Goal: Use online tool/utility: Utilize a website feature to perform a specific function

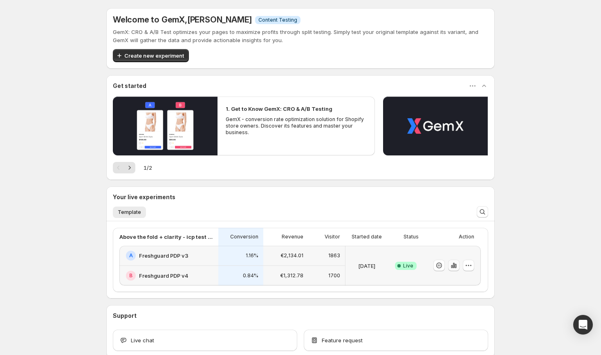
click at [456, 266] on icon "button" at bounding box center [455, 266] width 2 height 4
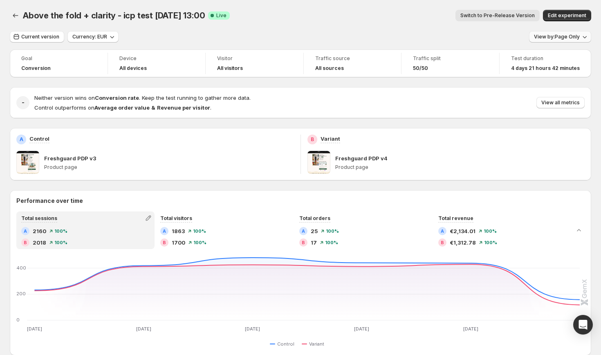
click at [569, 36] on span "View by: Page Only" at bounding box center [557, 37] width 46 height 7
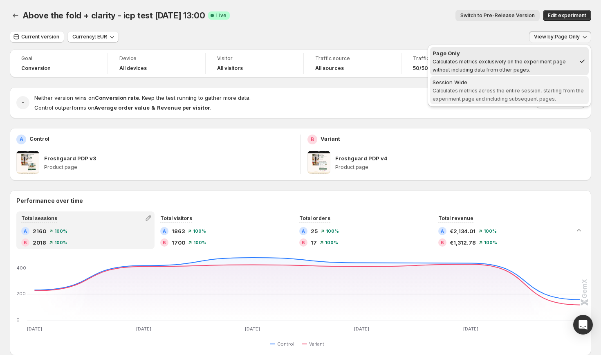
click at [490, 86] on span "Session Wide Calculates metrics across the entire session, starting from the ex…" at bounding box center [509, 90] width 154 height 25
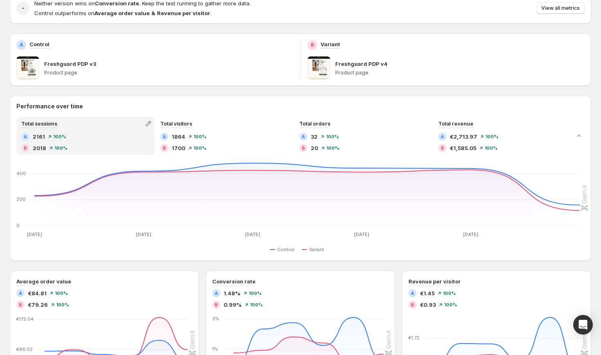
scroll to position [96, 0]
